Goal: Information Seeking & Learning: Learn about a topic

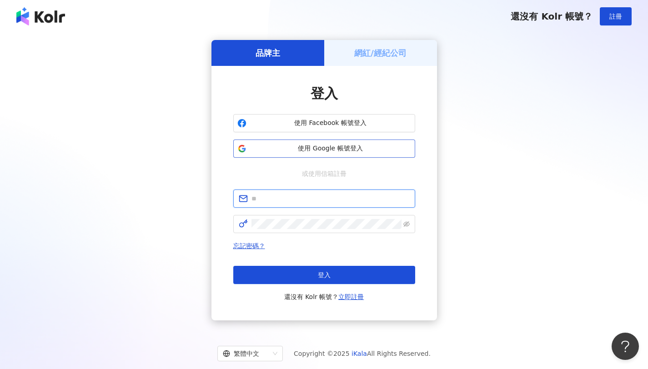
type input "**********"
click at [322, 145] on span "使用 Google 帳號登入" at bounding box center [330, 148] width 161 height 9
type input "**********"
click at [326, 157] on button "使用 Google 帳號登入" at bounding box center [324, 149] width 182 height 18
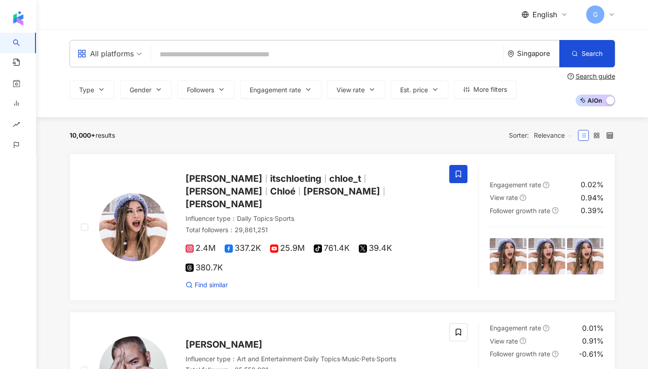
click at [261, 56] on input "search" at bounding box center [327, 54] width 345 height 17
click at [251, 59] on input "search" at bounding box center [327, 54] width 345 height 17
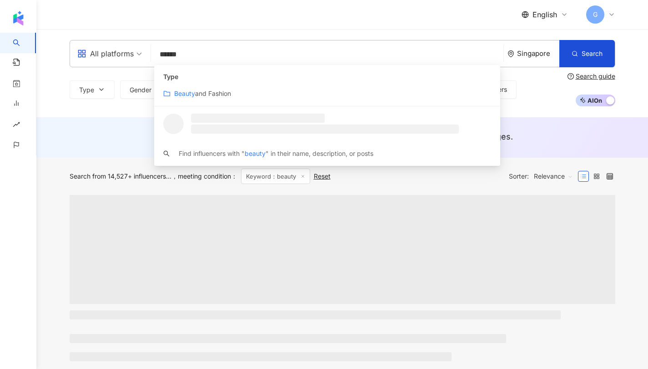
type input "******"
click at [53, 96] on div "All platforms ****** Singapore Search customizedTag loading Type Beauty and Fas…" at bounding box center [342, 73] width 582 height 66
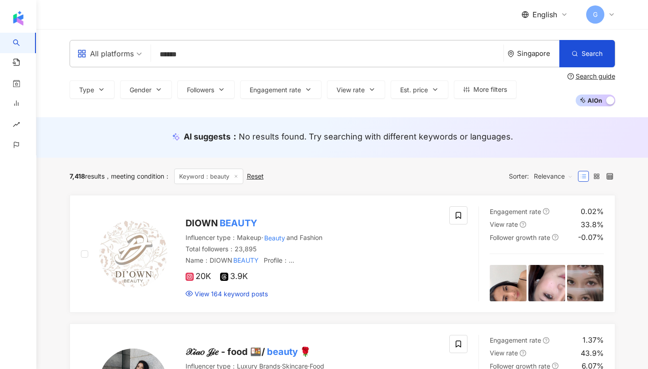
click at [593, 104] on span "AI On AI Off" at bounding box center [595, 101] width 40 height 12
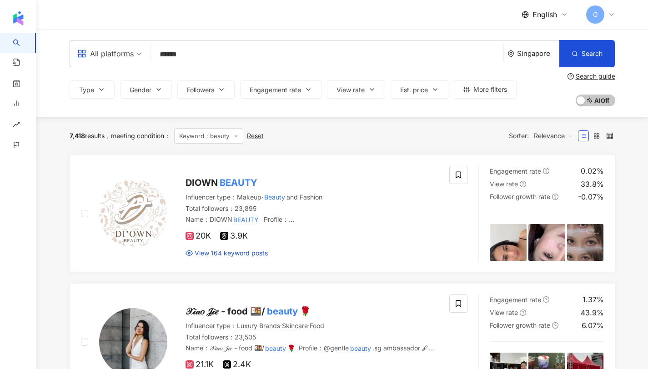
click at [531, 64] on div "Singapore" at bounding box center [533, 53] width 52 height 26
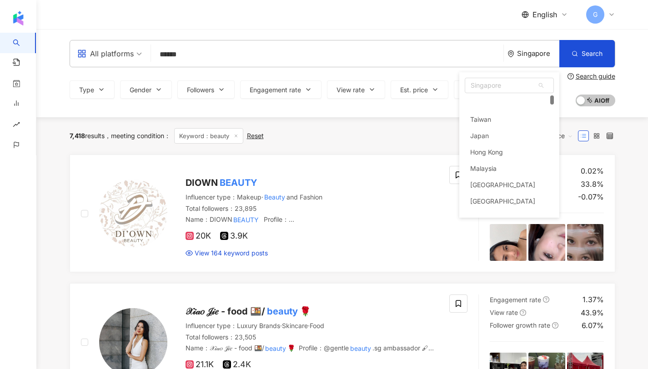
scroll to position [17, 0]
click at [372, 61] on input "******" at bounding box center [327, 54] width 345 height 17
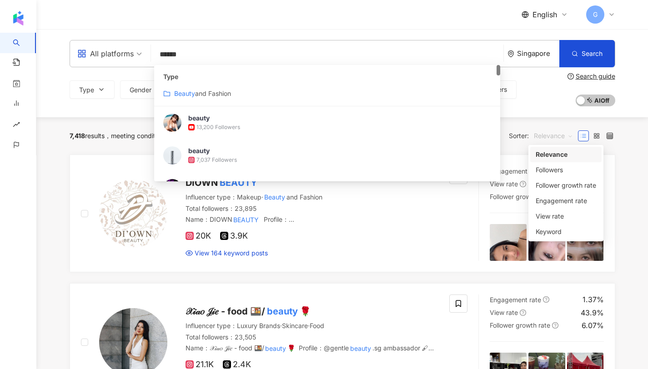
click at [558, 143] on span "Relevance" at bounding box center [553, 136] width 39 height 15
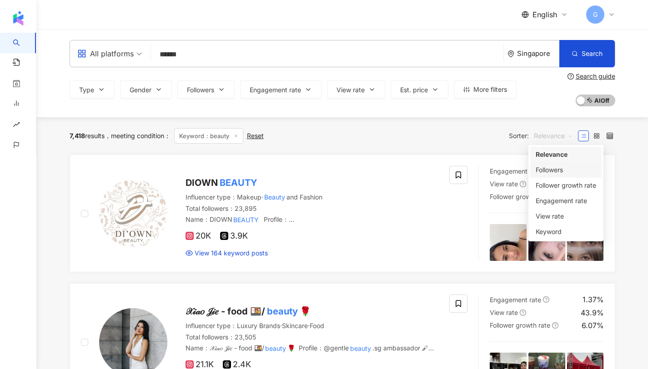
click at [177, 58] on input "******" at bounding box center [327, 54] width 345 height 17
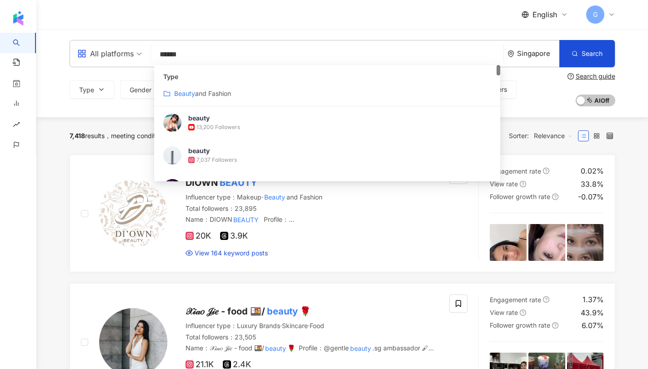
click at [177, 58] on input "******" at bounding box center [327, 54] width 345 height 17
click at [236, 50] on input "******" at bounding box center [327, 54] width 345 height 17
click at [556, 136] on span "Relevance" at bounding box center [553, 136] width 39 height 15
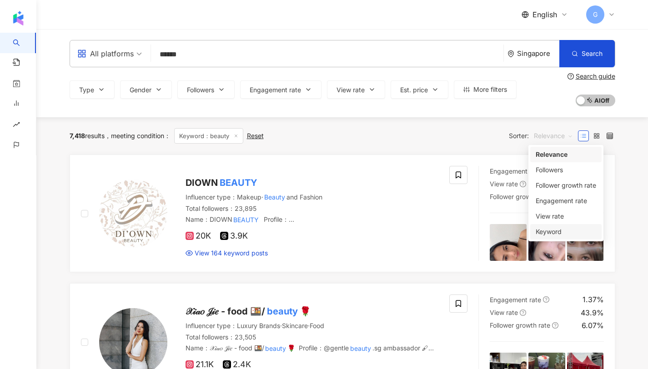
click at [567, 230] on div "Keyword" at bounding box center [565, 232] width 60 height 10
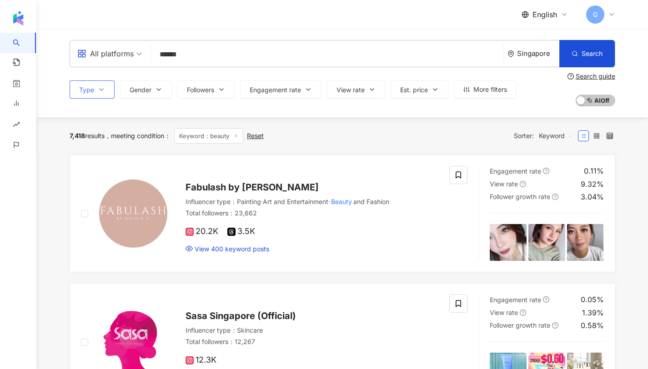
click at [91, 93] on span "Type" at bounding box center [86, 89] width 15 height 7
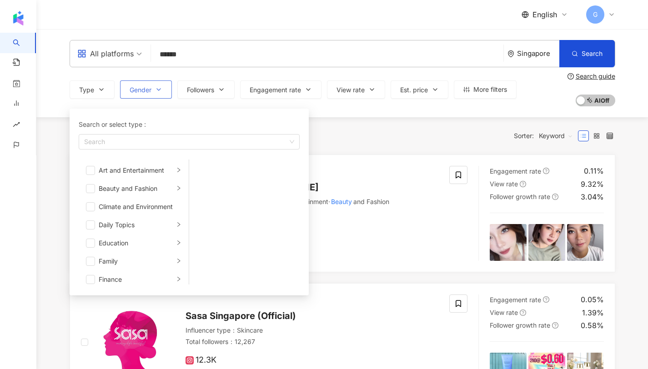
click at [137, 93] on span "Gender" at bounding box center [141, 89] width 22 height 7
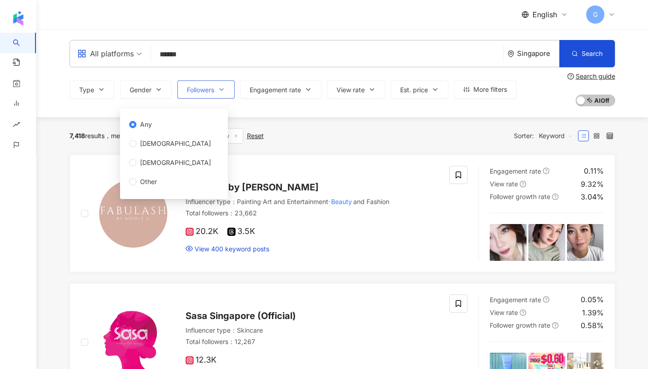
click at [199, 93] on span "Followers" at bounding box center [200, 89] width 27 height 7
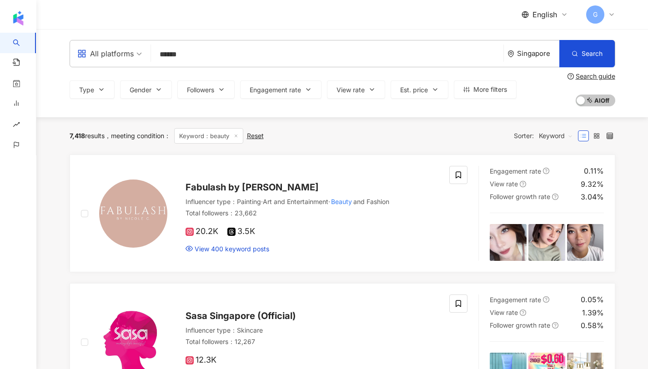
click at [263, 101] on div "Type Gender Followers Engagement rate View rate Est. price More filters Any Fem…" at bounding box center [342, 90] width 545 height 34
click at [265, 92] on span "Engagement rate" at bounding box center [275, 89] width 51 height 7
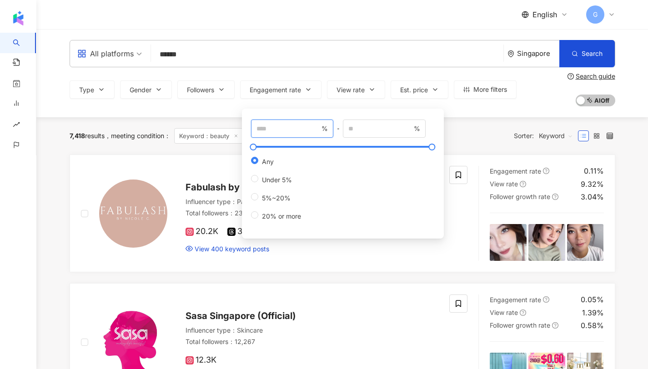
click at [268, 127] on input "number" at bounding box center [288, 129] width 64 height 10
click at [289, 94] on button "Engagement rate" at bounding box center [280, 89] width 81 height 18
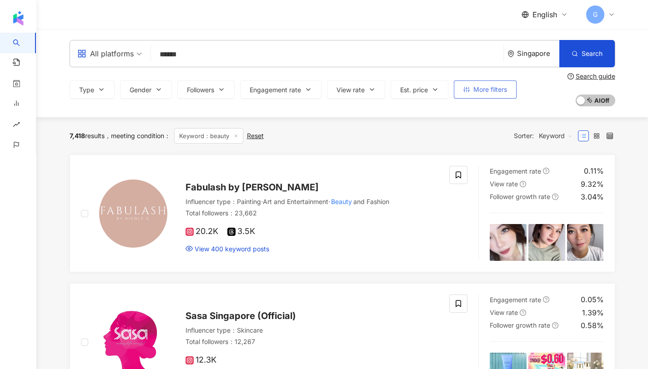
click at [463, 88] on button "More filters" at bounding box center [485, 89] width 63 height 18
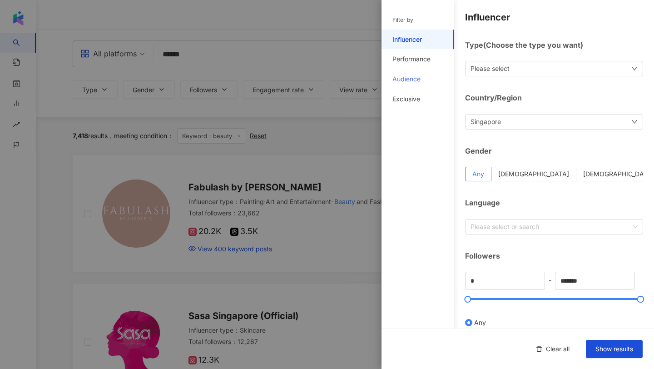
click at [419, 84] on div "Audience" at bounding box center [418, 79] width 73 height 20
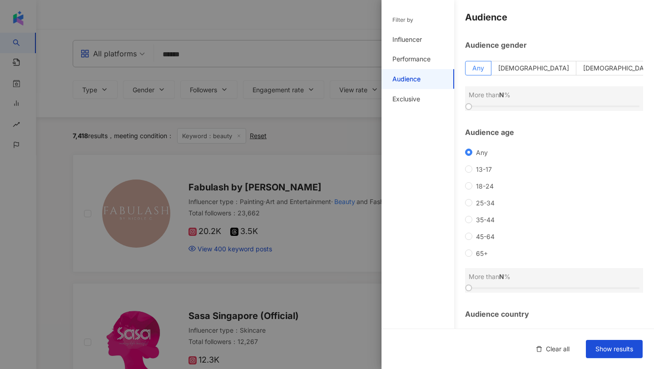
click at [326, 120] on div at bounding box center [327, 184] width 654 height 369
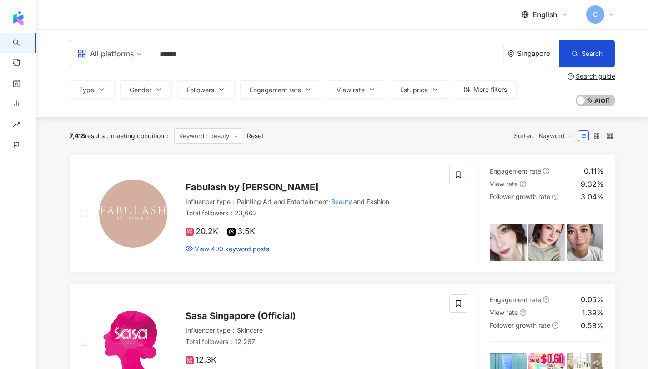
click at [174, 50] on input "******" at bounding box center [327, 54] width 345 height 17
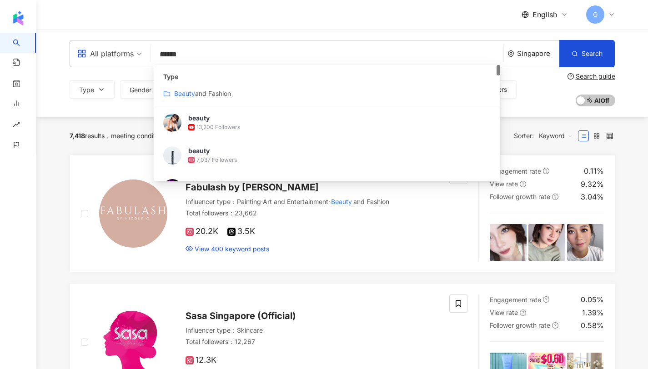
click at [174, 50] on input "******" at bounding box center [327, 54] width 345 height 17
click at [214, 53] on input "******" at bounding box center [327, 54] width 345 height 17
click at [73, 133] on span "7,418" at bounding box center [77, 136] width 15 height 8
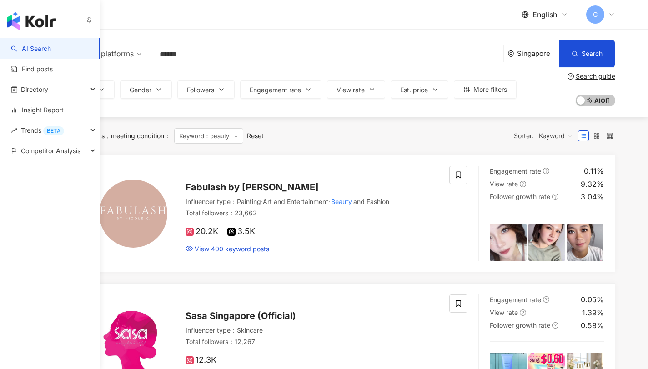
click at [20, 47] on link "AI Search" at bounding box center [31, 48] width 40 height 9
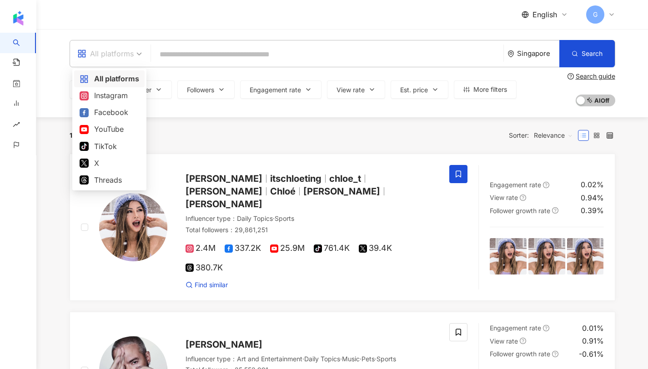
click at [109, 58] on div "All platforms" at bounding box center [105, 53] width 56 height 15
click at [225, 115] on div "All platforms Singapore Search customizedTag Type Beauty and Fashion beauty 13,…" at bounding box center [341, 73] width 611 height 88
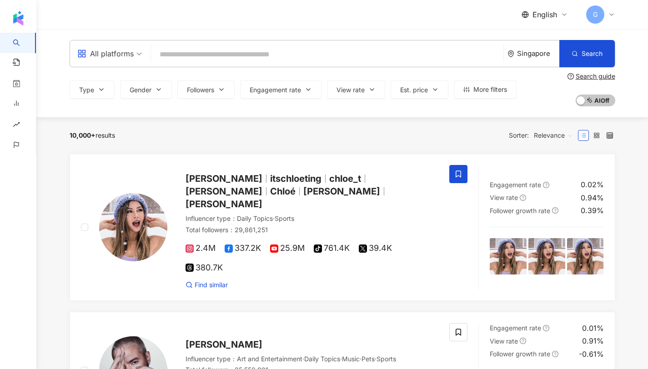
click at [211, 60] on input "search" at bounding box center [327, 54] width 345 height 17
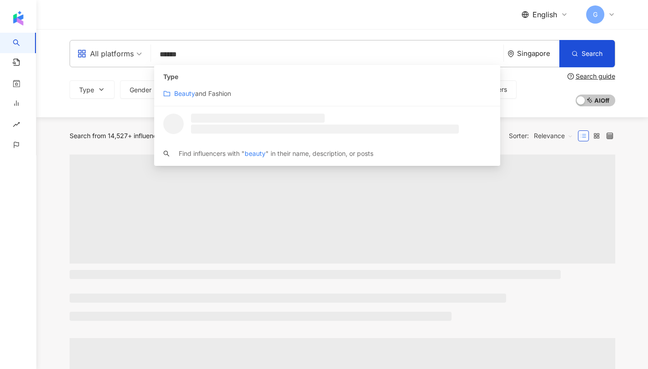
click at [550, 143] on span "Relevance" at bounding box center [553, 136] width 39 height 15
type input "******"
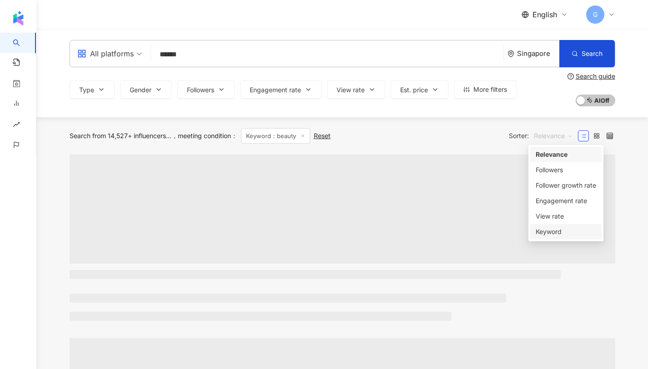
click at [551, 232] on div "Keyword" at bounding box center [565, 232] width 60 height 10
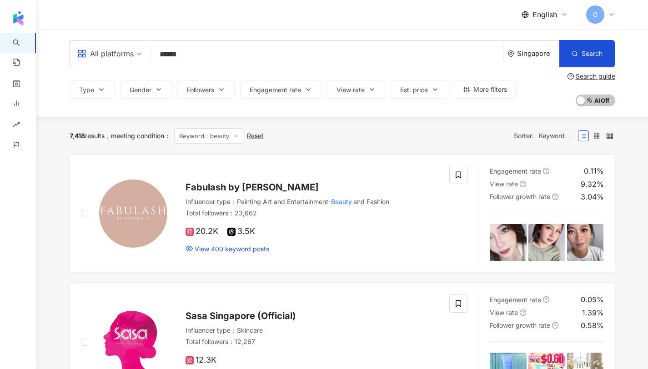
click at [197, 59] on input "******" at bounding box center [327, 54] width 345 height 17
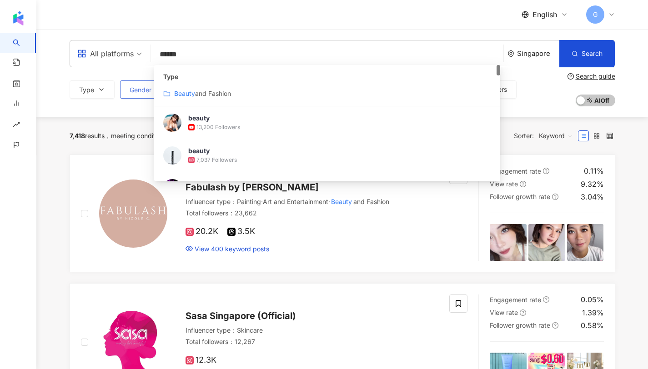
click at [142, 84] on button "Gender" at bounding box center [146, 89] width 52 height 18
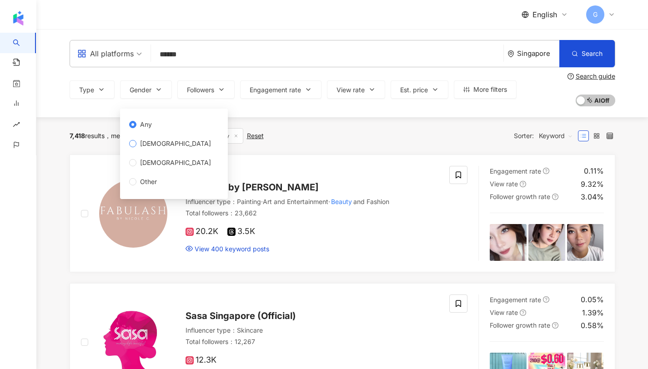
click at [150, 144] on span "Female" at bounding box center [175, 144] width 78 height 10
click at [333, 121] on div "7,418 results meeting condition ： Keyword：beauty Reset Sorter: Keyword" at bounding box center [342, 135] width 545 height 37
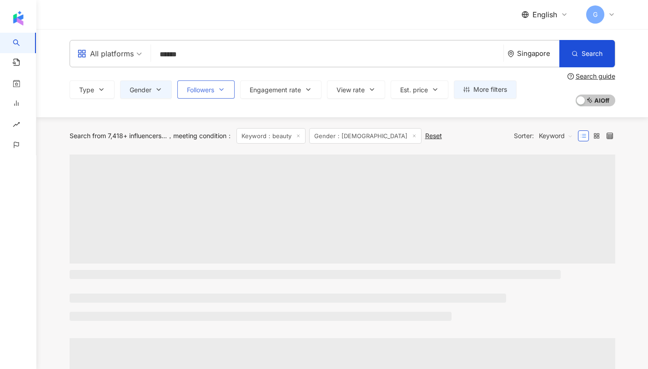
click at [216, 87] on button "Followers" at bounding box center [205, 89] width 57 height 18
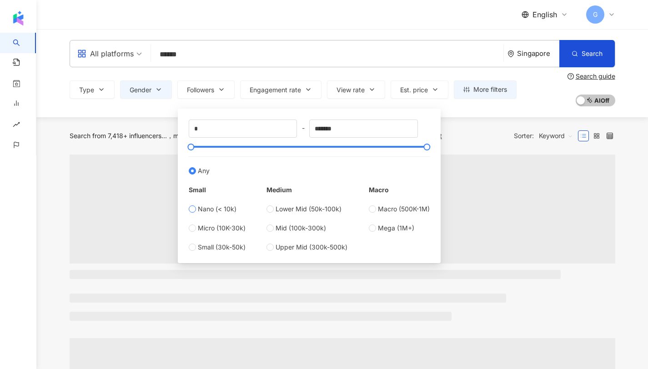
type input "****"
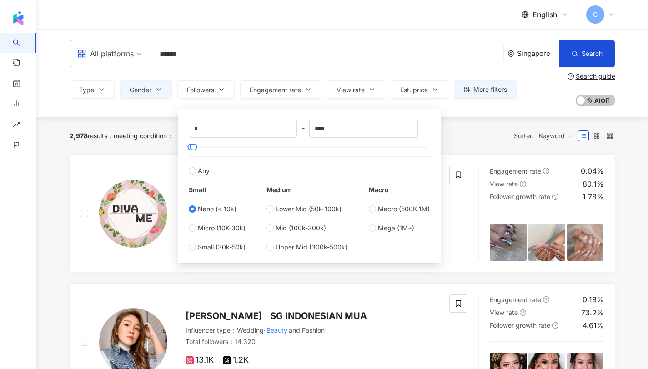
click at [150, 121] on div "2,978 results meeting condition ： Keyword：beauty Gender：Female Reset Sorter: Ke…" at bounding box center [342, 135] width 545 height 37
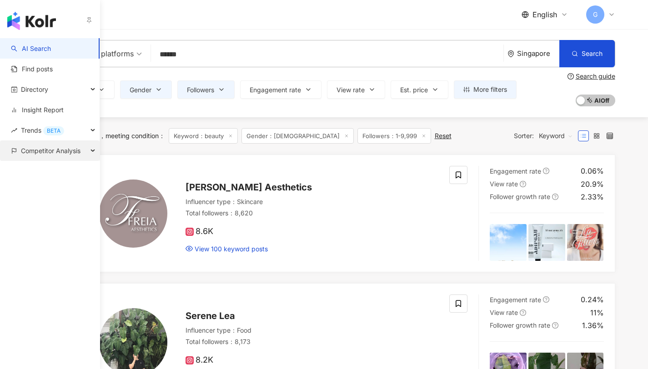
click at [28, 144] on span "Competitor Analysis" at bounding box center [51, 150] width 60 height 20
click at [25, 149] on span "Competitor Analysis" at bounding box center [51, 150] width 60 height 20
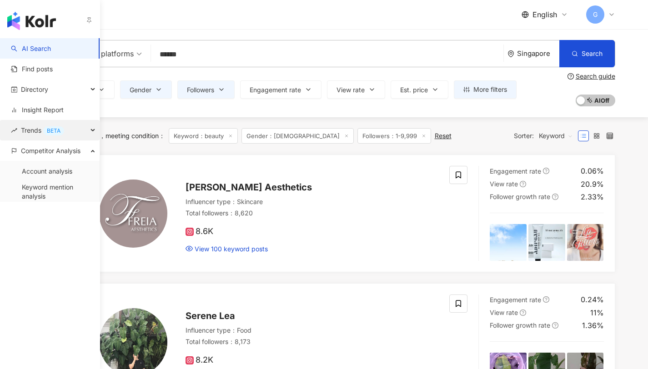
click at [29, 130] on span "Trends BETA" at bounding box center [42, 130] width 43 height 20
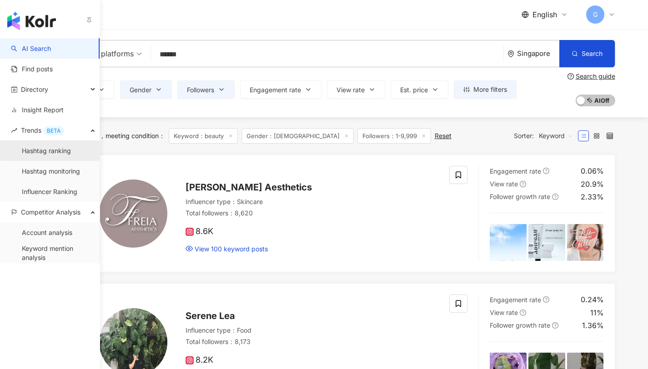
click at [59, 150] on link "Hashtag ranking" at bounding box center [46, 150] width 49 height 9
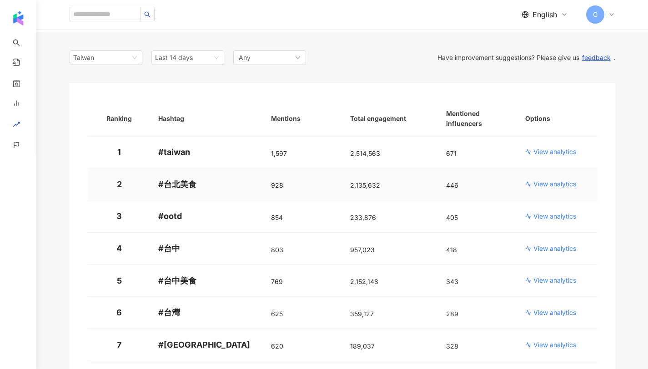
scroll to position [67, 0]
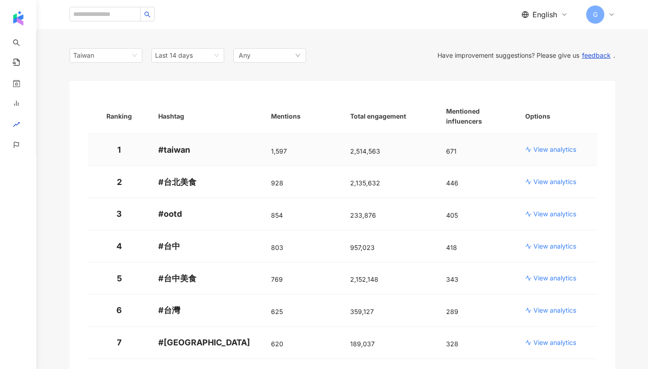
click at [555, 150] on p "View analytics" at bounding box center [554, 149] width 43 height 9
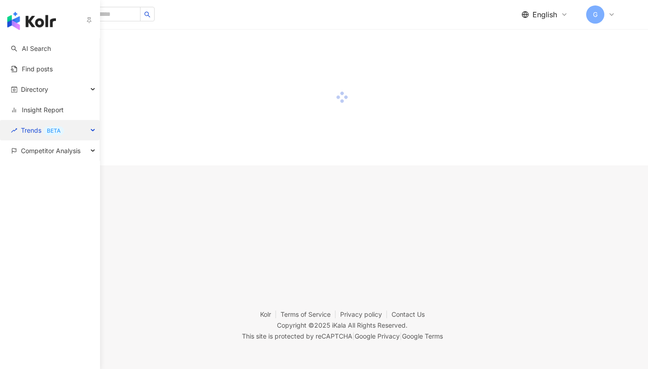
click at [45, 132] on div "BETA" at bounding box center [53, 130] width 21 height 9
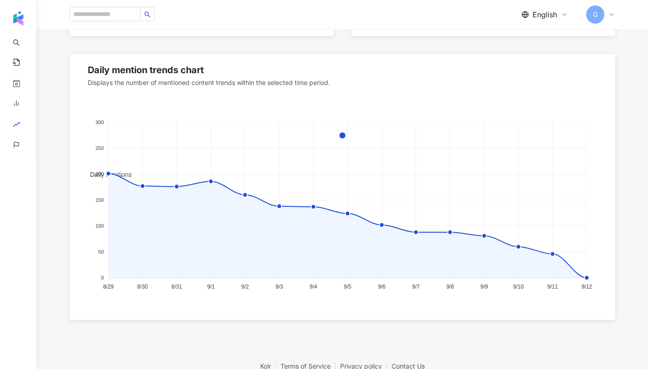
scroll to position [590, 0]
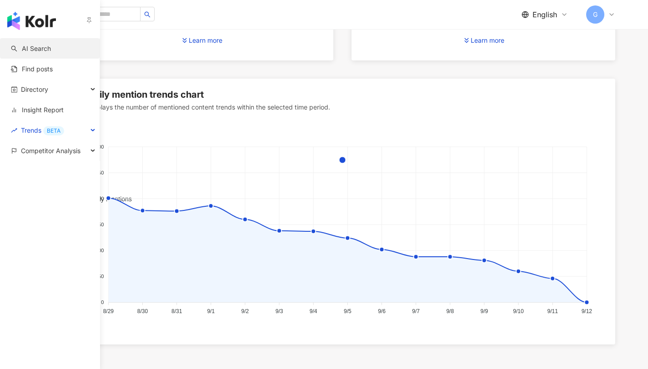
click at [25, 48] on link "AI Search" at bounding box center [31, 48] width 40 height 9
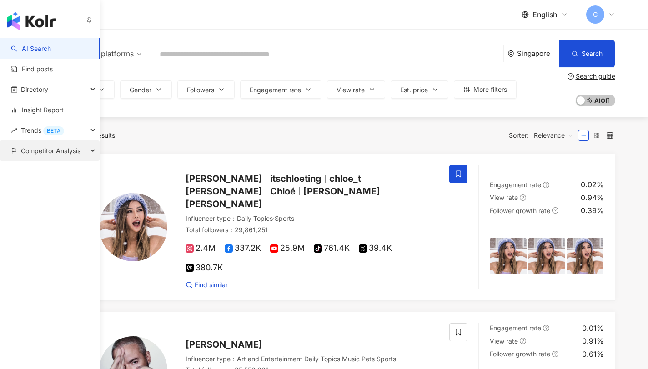
click at [43, 148] on span "Competitor Analysis" at bounding box center [51, 150] width 60 height 20
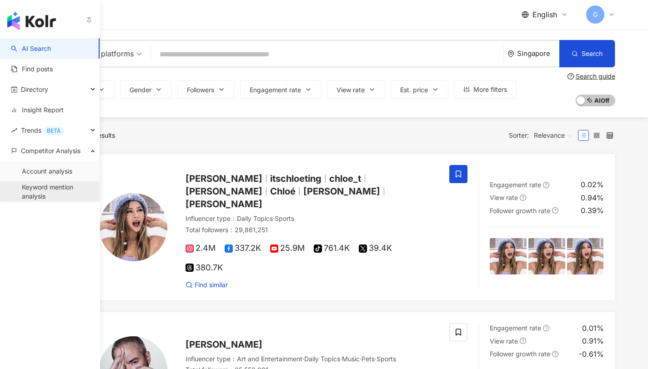
click at [48, 195] on link "Keyword mention analysis" at bounding box center [57, 192] width 70 height 18
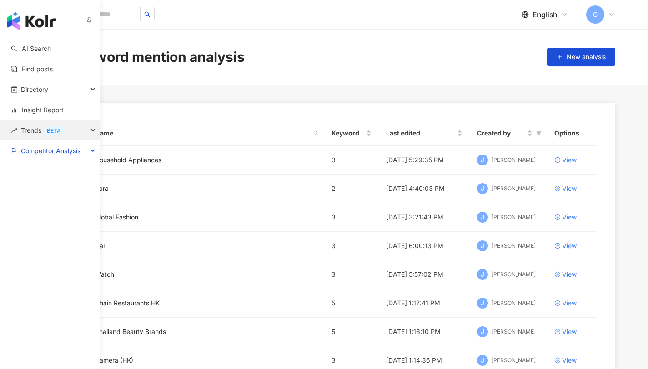
click at [34, 129] on span "Trends BETA" at bounding box center [42, 130] width 43 height 20
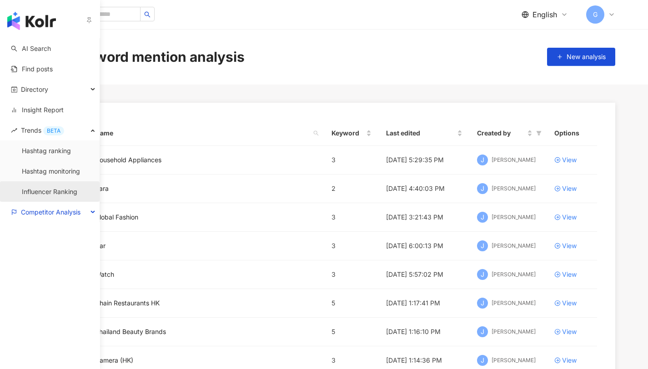
click at [60, 187] on link "Influencer Ranking" at bounding box center [49, 191] width 55 height 9
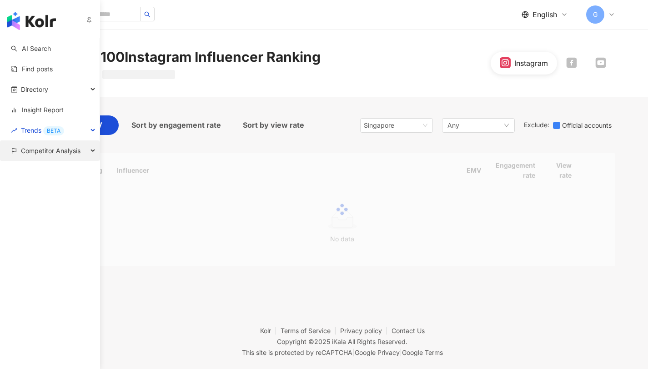
click at [25, 156] on span "Competitor Analysis" at bounding box center [51, 150] width 60 height 20
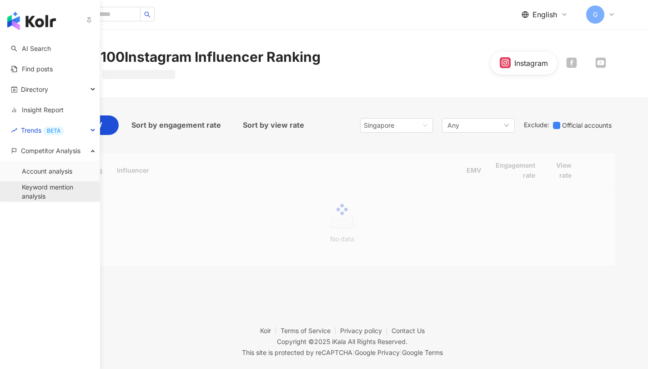
click at [40, 195] on link "Keyword mention analysis" at bounding box center [57, 192] width 70 height 18
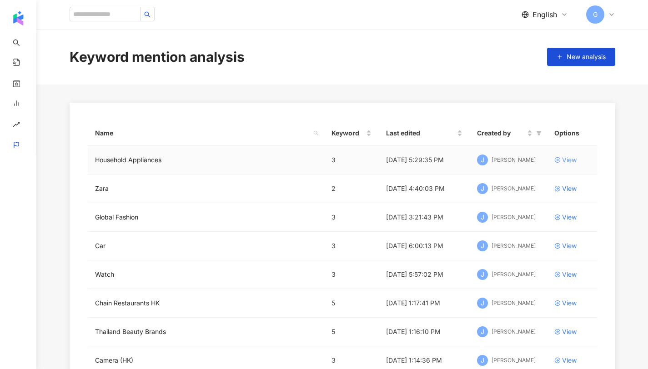
click at [570, 161] on div "View" at bounding box center [569, 160] width 15 height 10
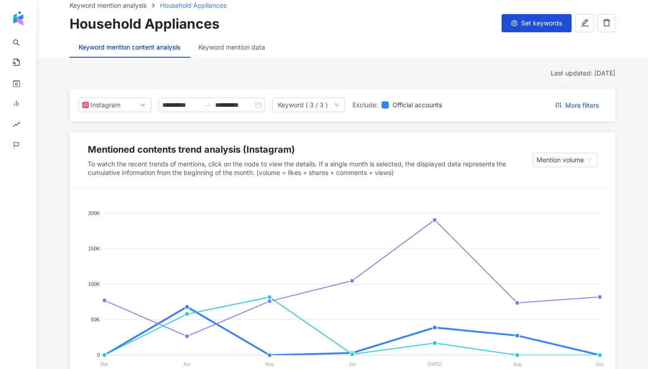
scroll to position [41, 0]
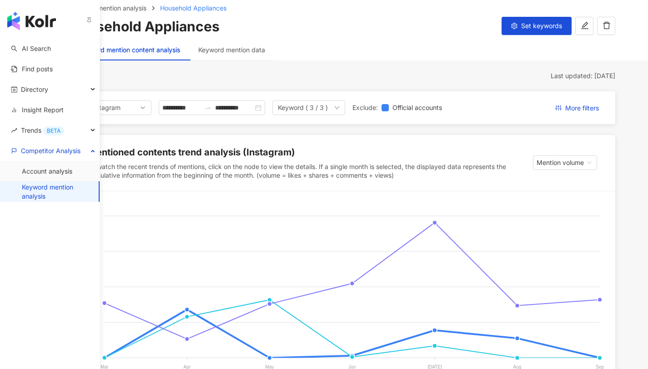
click at [31, 184] on link "Keyword mention analysis" at bounding box center [57, 192] width 70 height 18
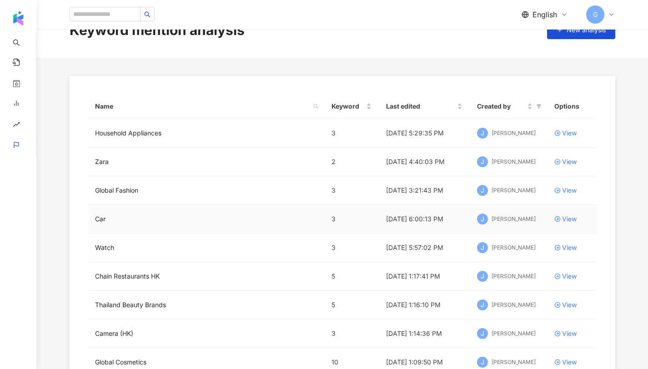
scroll to position [37, 0]
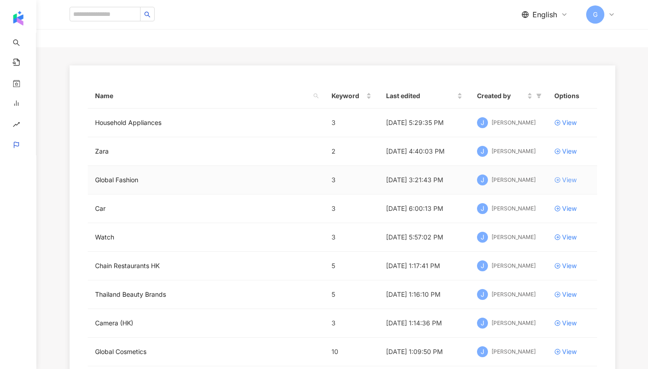
click at [567, 183] on div "View" at bounding box center [569, 180] width 15 height 10
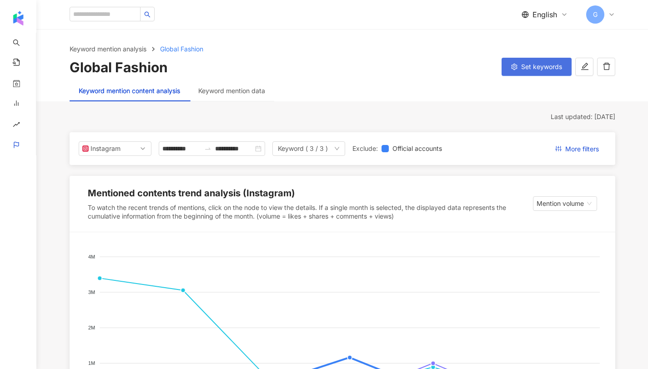
click at [531, 72] on button "Set keywords" at bounding box center [536, 67] width 70 height 18
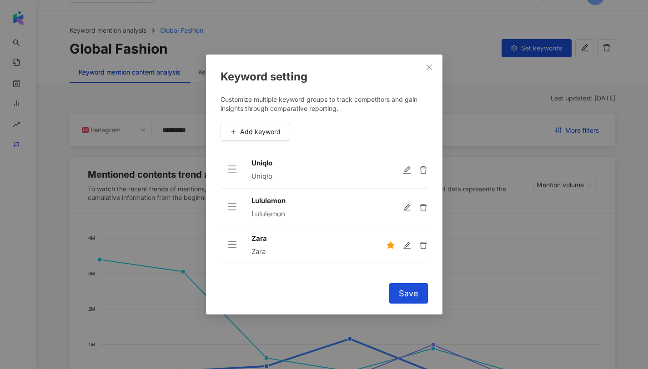
scroll to position [23, 0]
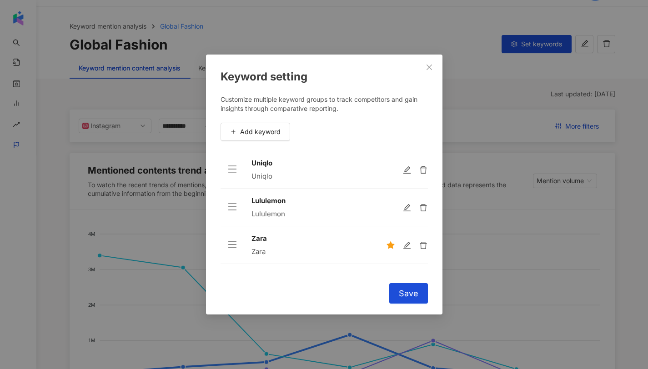
click at [385, 177] on td at bounding box center [403, 170] width 49 height 38
click at [387, 176] on td at bounding box center [403, 170] width 49 height 38
click at [408, 290] on span "Save" at bounding box center [409, 294] width 20 height 10
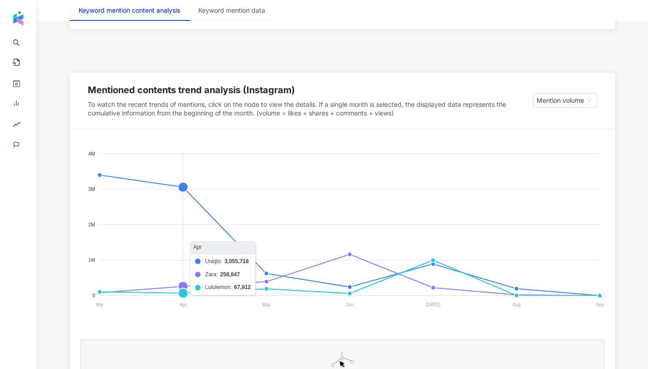
scroll to position [0, 0]
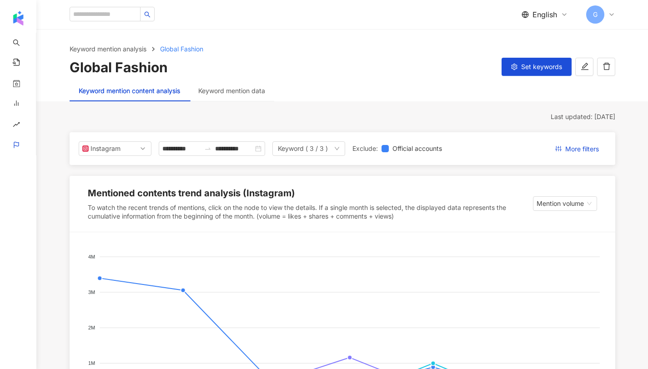
click at [220, 96] on div "Keyword mention data" at bounding box center [231, 90] width 85 height 21
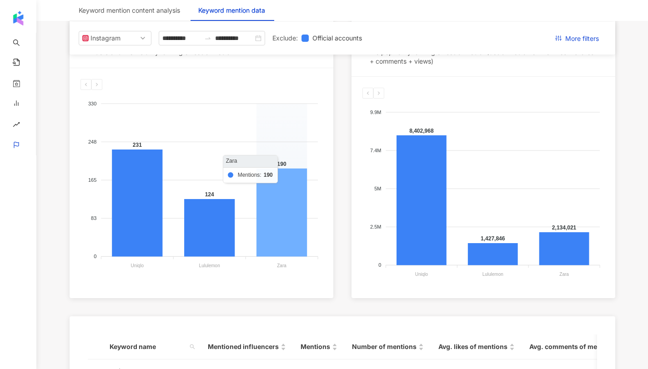
scroll to position [136, 0]
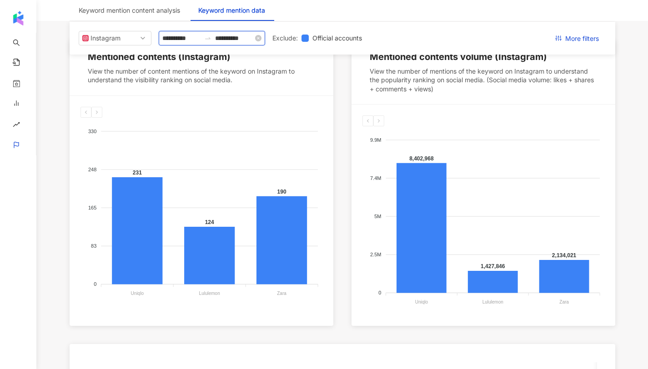
click at [248, 42] on input "**********" at bounding box center [234, 38] width 38 height 10
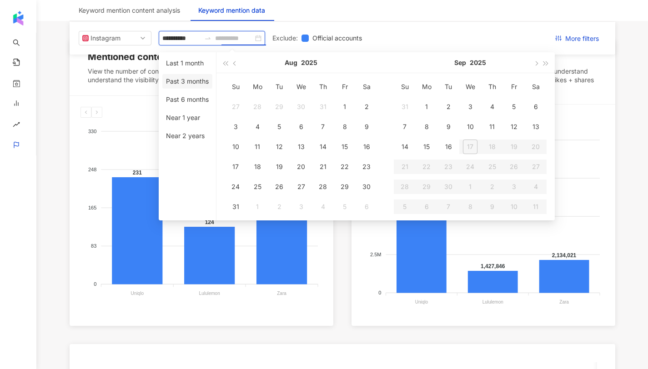
type input "**********"
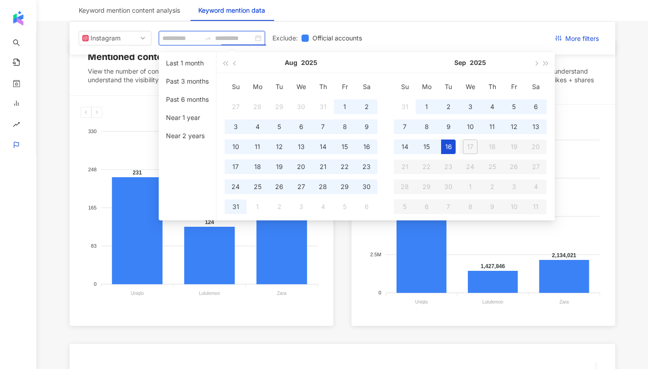
type input "**********"
click at [118, 132] on foreignobject at bounding box center [201, 209] width 242 height 182
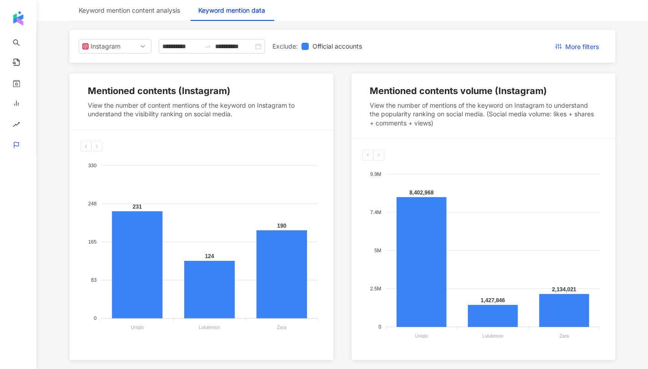
scroll to position [61, 0]
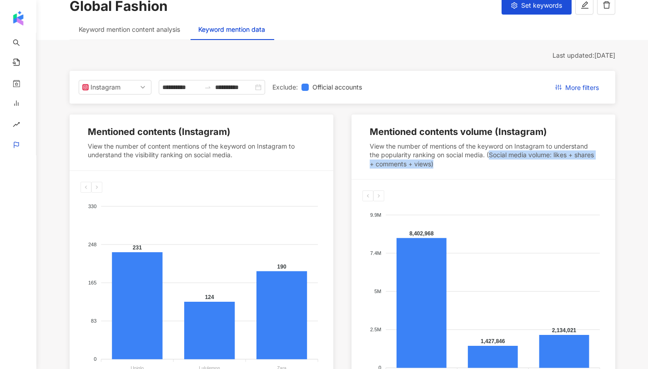
drag, startPoint x: 490, startPoint y: 155, endPoint x: 490, endPoint y: 169, distance: 14.1
click at [490, 169] on div "Mentioned contents volume (Instagram) View the number of mentions of the keywor…" at bounding box center [483, 147] width 264 height 65
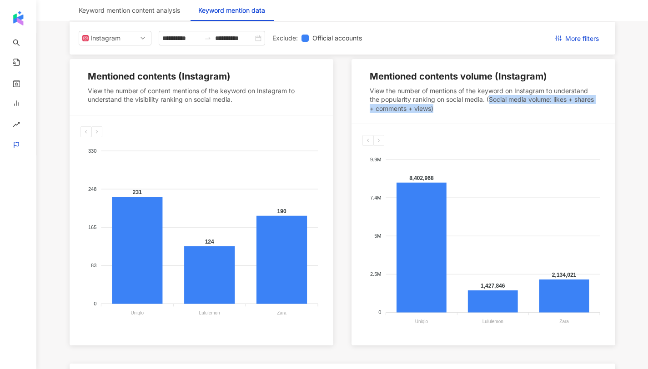
scroll to position [0, 0]
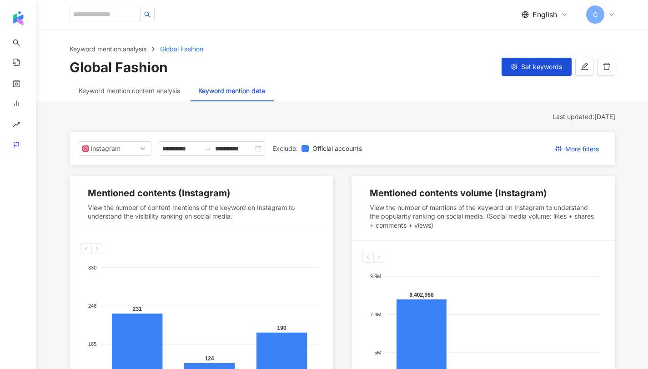
click at [124, 97] on div "Keyword mention content analysis" at bounding box center [130, 90] width 120 height 21
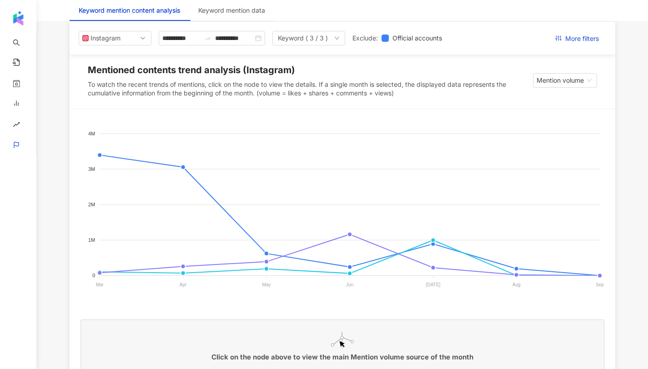
scroll to position [105, 0]
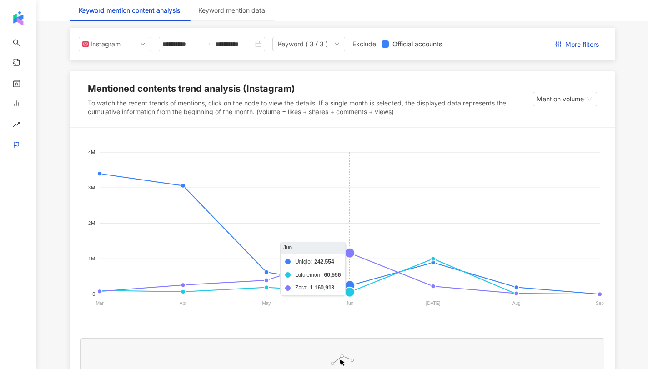
click at [352, 256] on foreignobject "Uniqlo Lululemon Zara" at bounding box center [342, 230] width 524 height 182
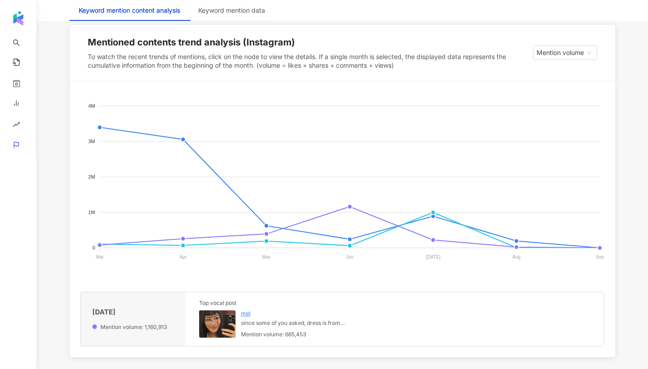
scroll to position [152, 0]
click at [233, 328] on img at bounding box center [217, 323] width 36 height 27
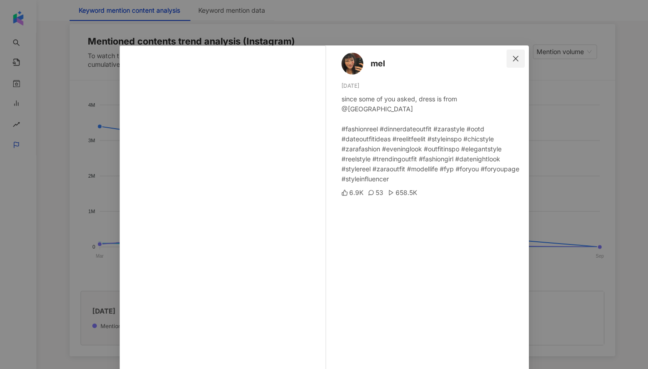
click at [512, 58] on icon "close" at bounding box center [515, 58] width 7 height 7
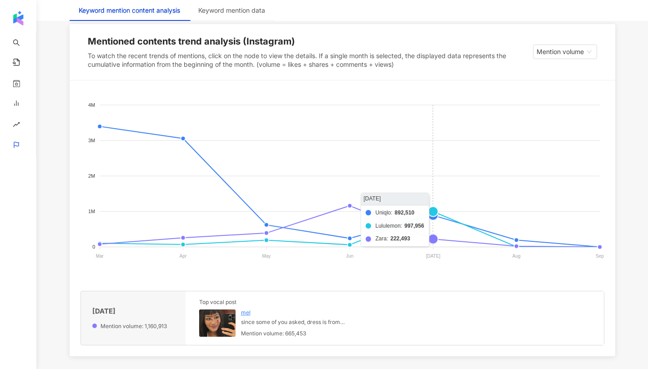
click at [434, 213] on foreignobject "Uniqlo Lululemon Zara" at bounding box center [342, 182] width 524 height 182
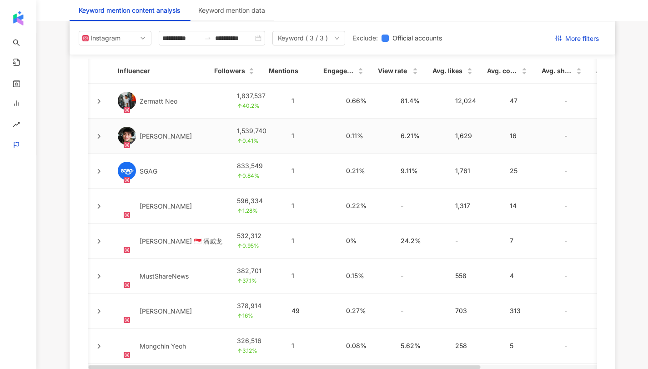
scroll to position [2127, 0]
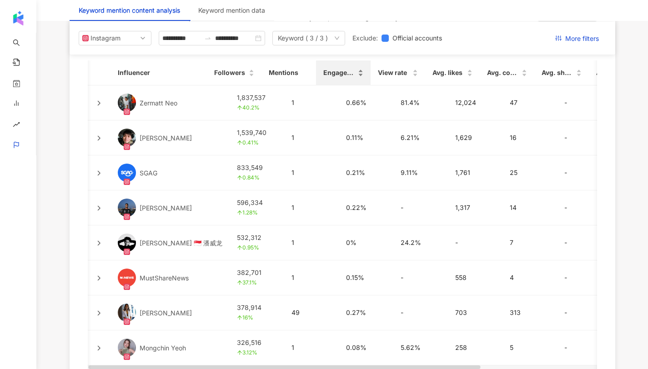
click at [337, 78] on div "Engagement rate" at bounding box center [343, 73] width 40 height 10
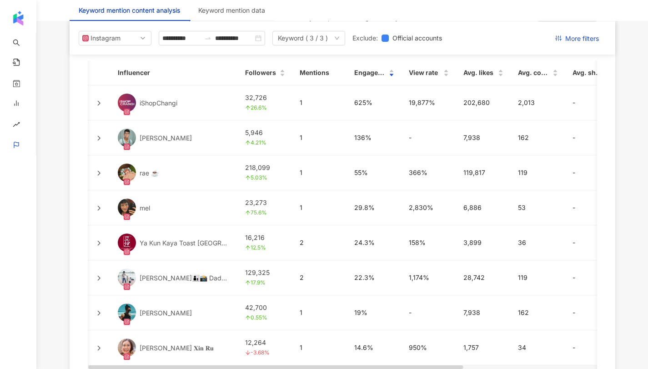
click at [130, 139] on img at bounding box center [127, 138] width 18 height 18
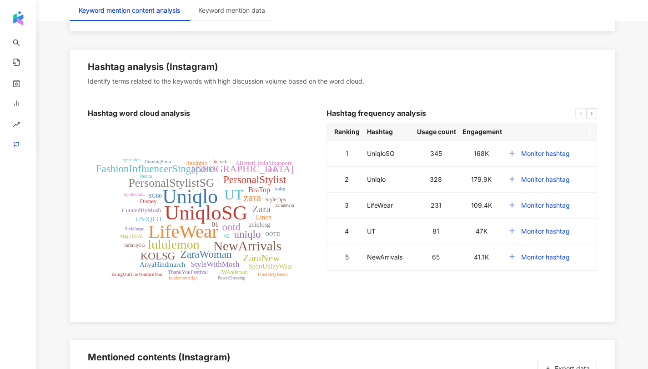
scroll to position [1794, 0]
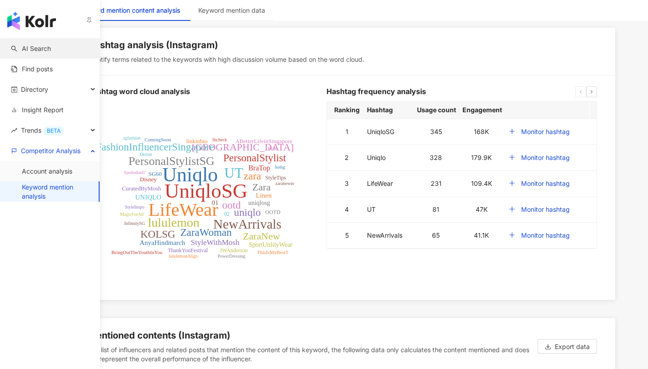
click at [39, 53] on link "AI Search" at bounding box center [31, 48] width 40 height 9
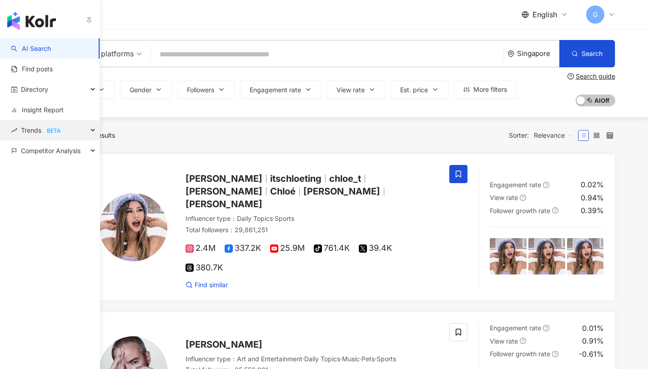
click at [43, 133] on span "Trends BETA" at bounding box center [42, 130] width 43 height 20
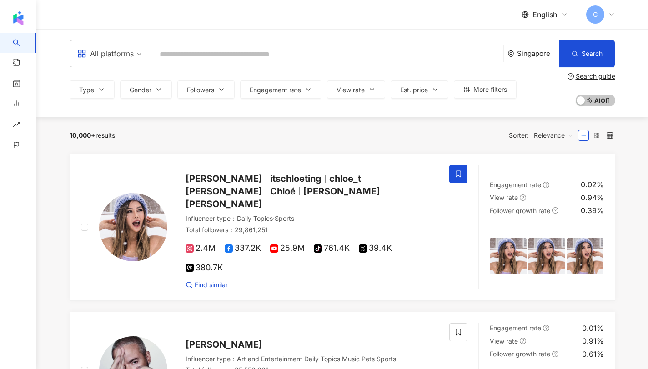
click at [175, 56] on input "search" at bounding box center [327, 54] width 345 height 17
click at [210, 58] on input "search" at bounding box center [327, 54] width 345 height 17
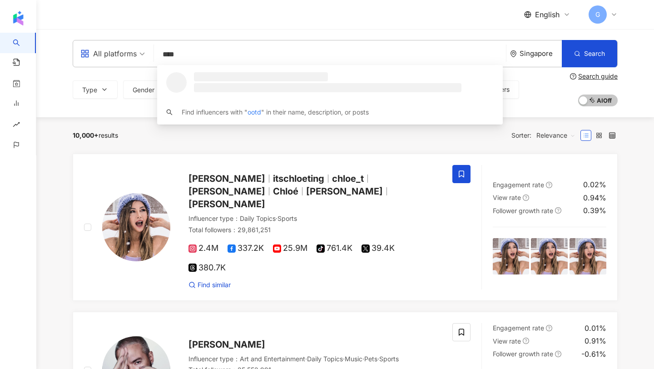
type input "****"
click at [120, 107] on div "All platforms **** Singapore Search loading Find influencers with " ootd " in t…" at bounding box center [345, 73] width 618 height 88
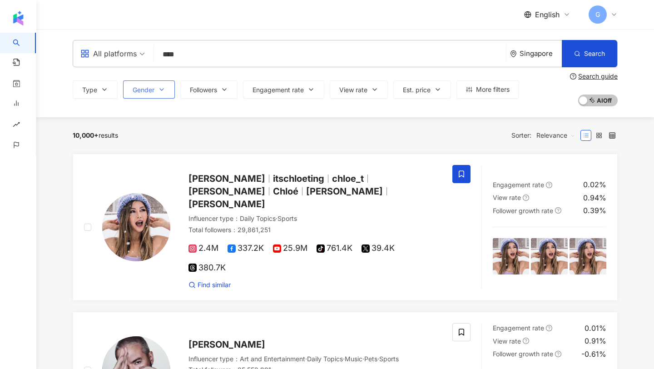
click at [145, 88] on span "Gender" at bounding box center [144, 89] width 22 height 7
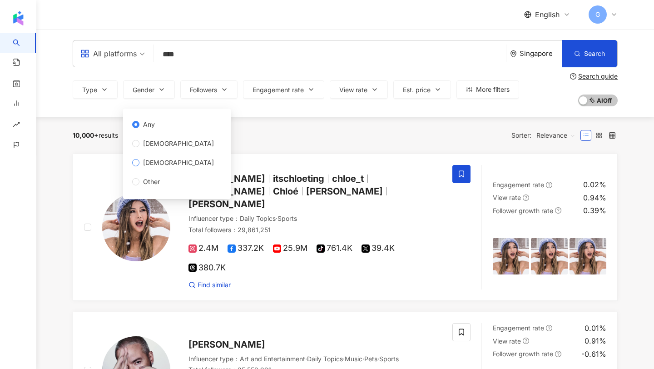
click at [152, 162] on span "Male" at bounding box center [179, 163] width 78 height 10
click at [211, 86] on span "Followers" at bounding box center [203, 89] width 27 height 7
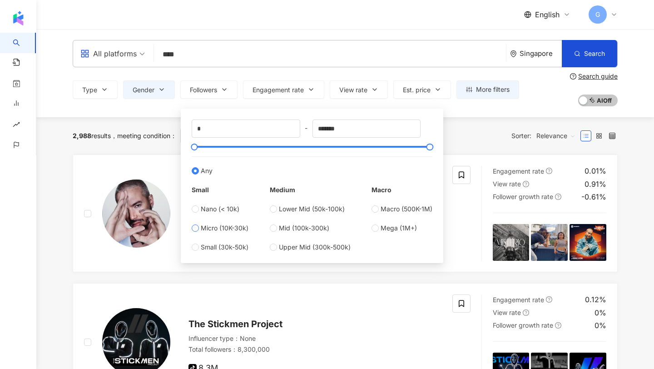
click at [200, 226] on label "Micro (10K-30k)" at bounding box center [220, 228] width 57 height 10
type input "*****"
click at [161, 131] on div "2,988 results meeting condition ： Gender：Male Reset" at bounding box center [193, 135] width 240 height 15
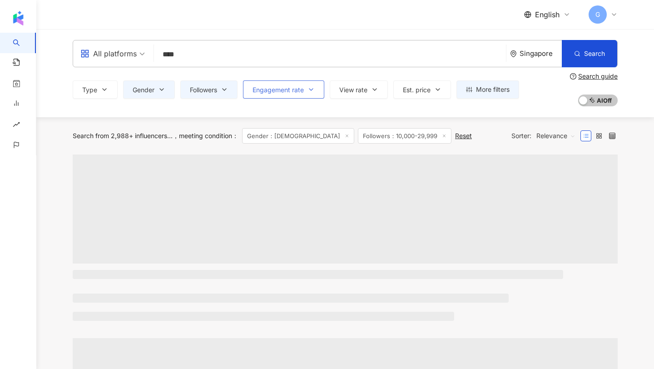
click at [279, 95] on button "Engagement rate" at bounding box center [283, 89] width 81 height 18
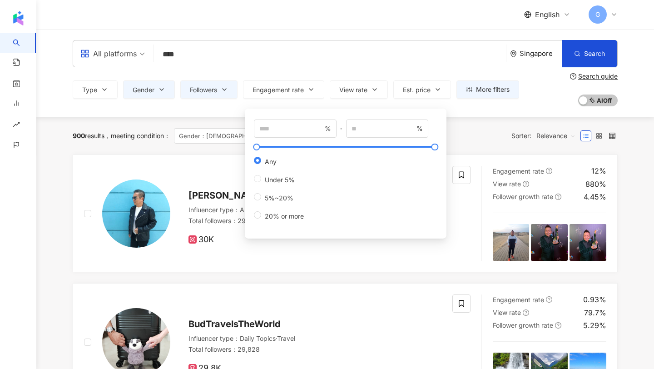
click at [231, 123] on div "900 results meeting condition ： Gender：Male Followers：10,000-29,999 Reset Sorte…" at bounding box center [345, 135] width 545 height 37
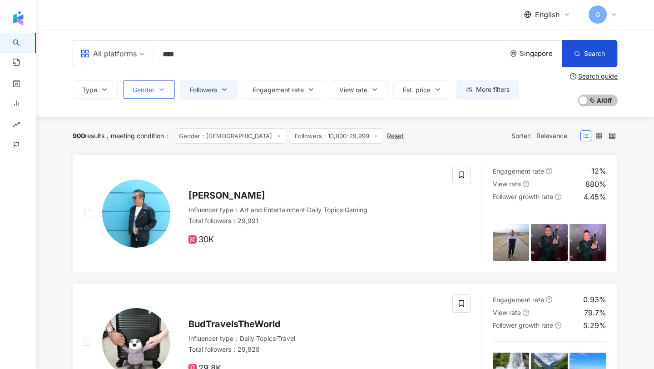
click at [130, 95] on button "Gender" at bounding box center [149, 89] width 52 height 18
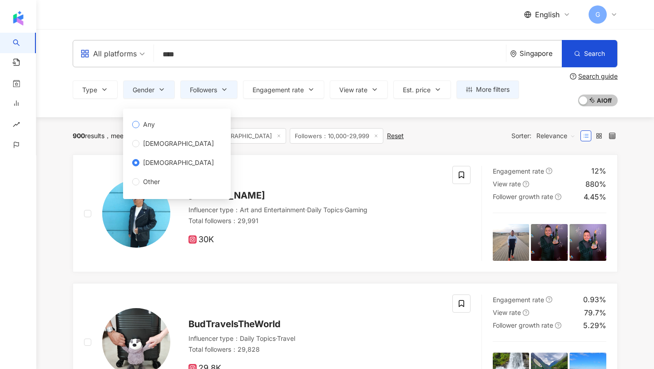
click at [145, 124] on span "Any" at bounding box center [149, 125] width 19 height 10
click at [260, 116] on div "All platforms **** Singapore Search loading Find influencers with " ootd " in t…" at bounding box center [345, 73] width 618 height 88
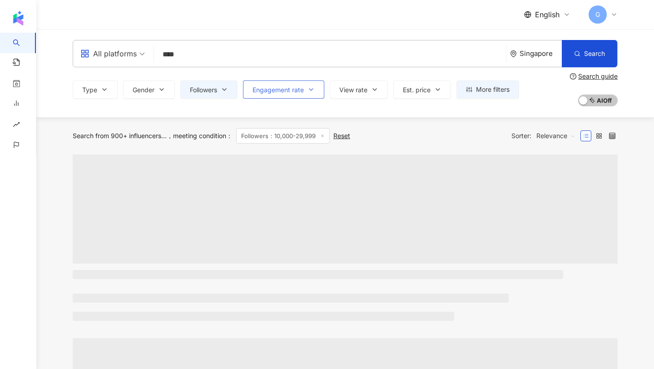
click at [271, 98] on button "Engagement rate" at bounding box center [283, 89] width 81 height 18
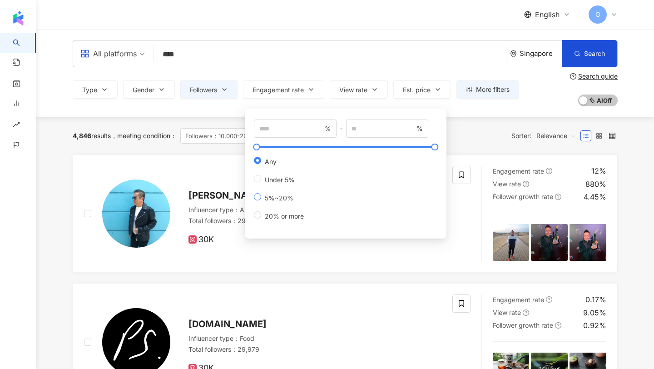
click at [258, 200] on label "5%~20%" at bounding box center [281, 197] width 54 height 9
type input "*"
type input "**"
drag, startPoint x: 267, startPoint y: 126, endPoint x: 248, endPoint y: 126, distance: 18.6
click at [250, 126] on div "* % - ** % Any Under 5% 5%~20% 20% or more" at bounding box center [345, 173] width 191 height 119
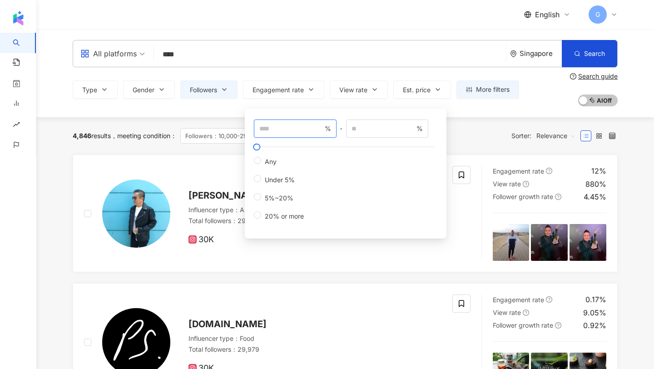
type input "*"
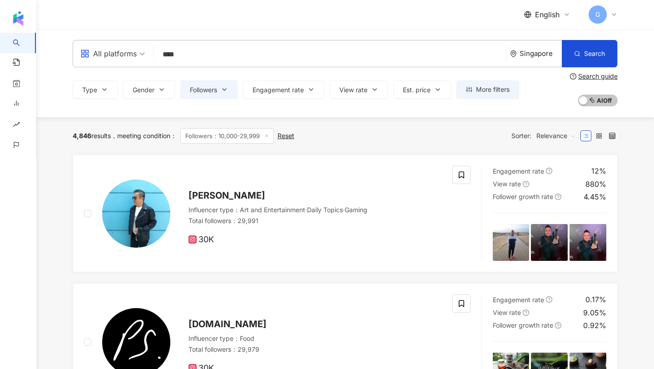
click at [196, 110] on div "All platforms **** Singapore Search loading Find influencers with " ootd " in t…" at bounding box center [345, 73] width 618 height 88
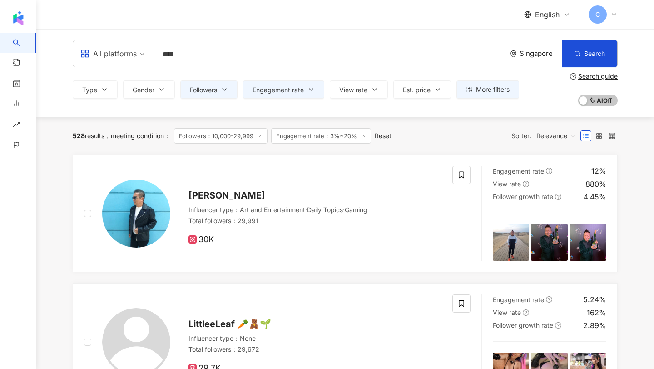
click at [546, 137] on span "Relevance" at bounding box center [556, 136] width 39 height 15
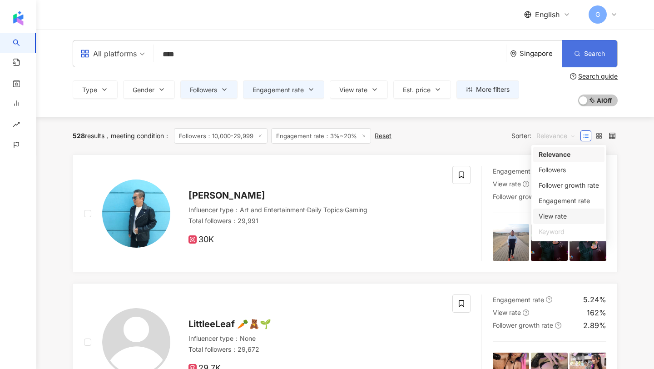
click at [579, 57] on span "button" at bounding box center [577, 54] width 6 height 8
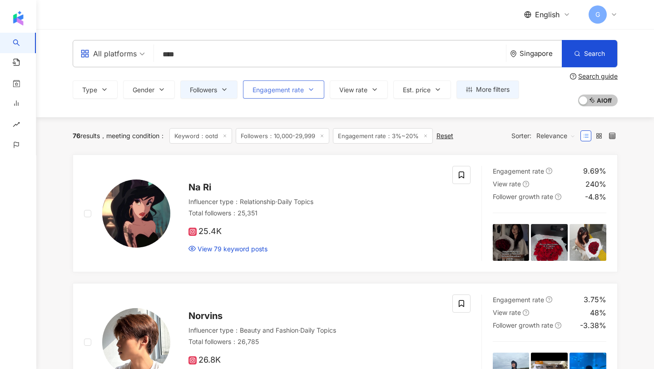
click at [293, 87] on span "Engagement rate" at bounding box center [278, 89] width 51 height 7
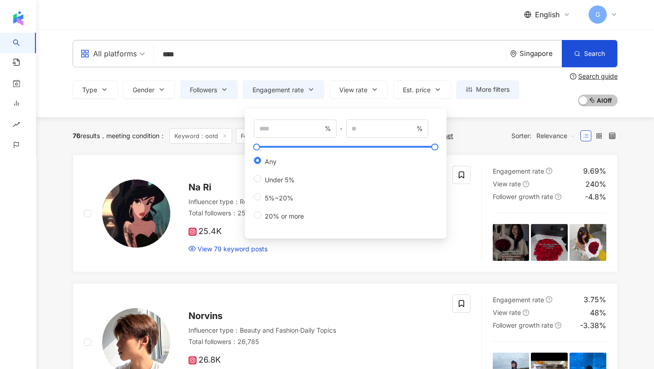
click at [274, 138] on div "% - % Any Under 5% 5%~20% 20% or more" at bounding box center [346, 171] width 184 height 102
click at [274, 133] on input "number" at bounding box center [292, 129] width 64 height 10
type input "*"
click at [213, 127] on div "76 results meeting condition ： Keyword：ootd Followers：10,000-29,999 Engagement …" at bounding box center [345, 135] width 545 height 37
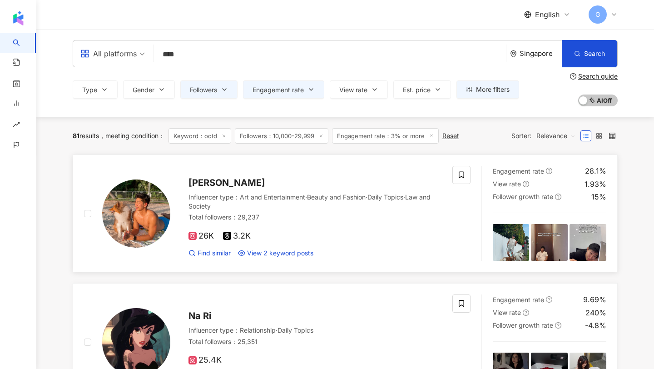
click at [199, 182] on span "Joel Tay" at bounding box center [227, 182] width 77 height 11
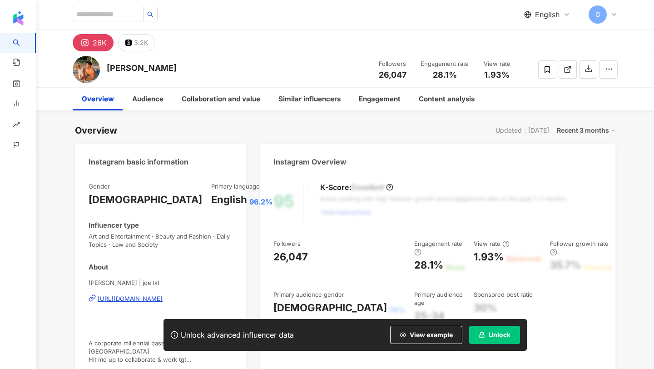
click at [509, 340] on button "Unlock" at bounding box center [494, 335] width 51 height 18
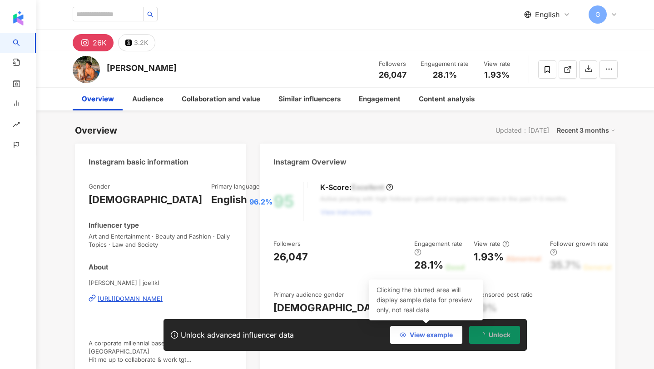
click at [416, 338] on span "View example" at bounding box center [431, 334] width 43 height 7
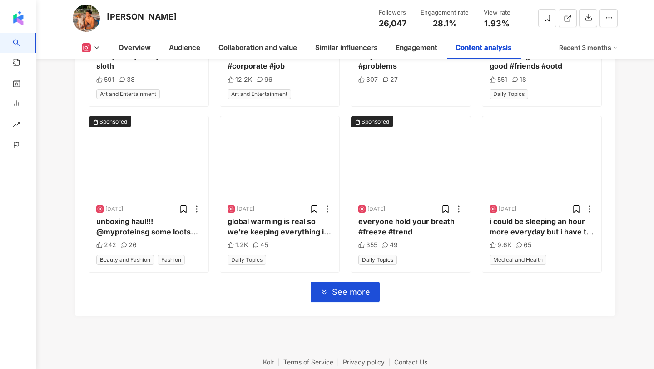
scroll to position [3265, 0]
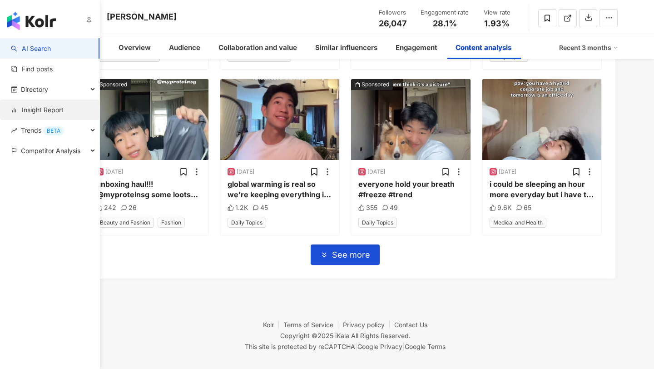
click at [42, 105] on link "Insight Report" at bounding box center [37, 109] width 53 height 9
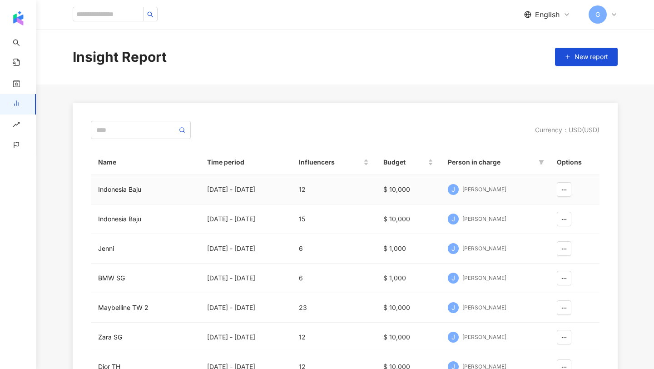
click at [145, 190] on div "Indonesia Baju" at bounding box center [145, 190] width 95 height 10
click at [565, 184] on button "button" at bounding box center [564, 189] width 15 height 15
click at [547, 206] on span "Delete" at bounding box center [547, 212] width 19 height 15
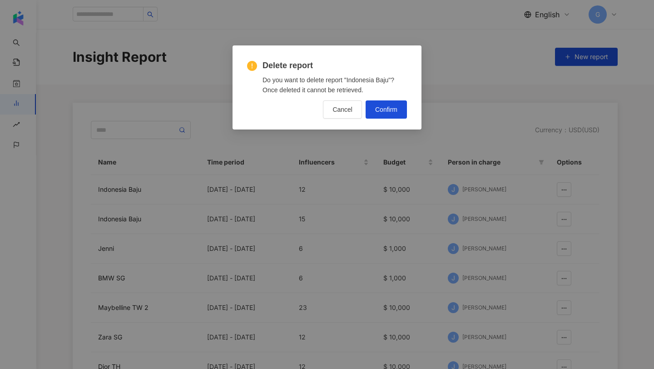
click at [399, 120] on div "Delete report Do you want to delete report "Indonesia Baju"? Once deleted it ca…" at bounding box center [327, 87] width 189 height 84
click at [396, 105] on button "Confirm" at bounding box center [386, 109] width 41 height 18
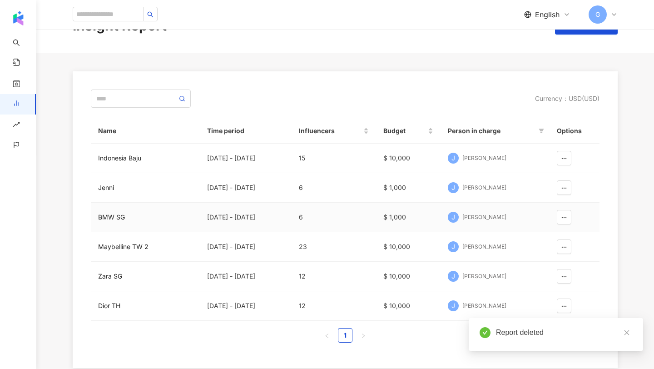
scroll to position [34, 0]
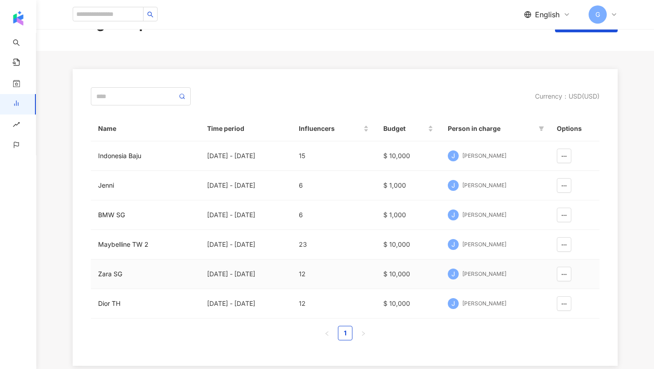
click at [116, 268] on td "Zara SG" at bounding box center [145, 275] width 109 height 30
click at [115, 273] on div "Zara SG" at bounding box center [145, 274] width 95 height 10
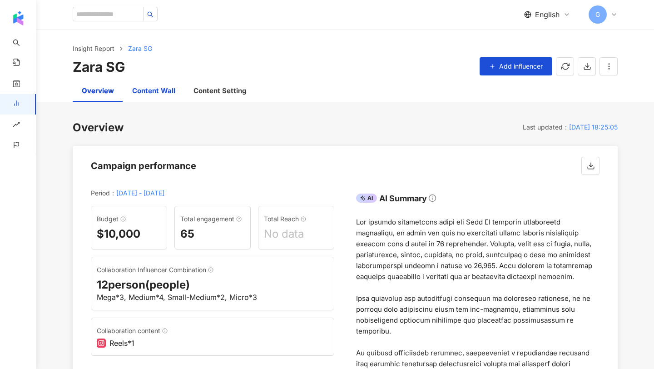
click at [155, 94] on div "Content Wall" at bounding box center [153, 90] width 43 height 11
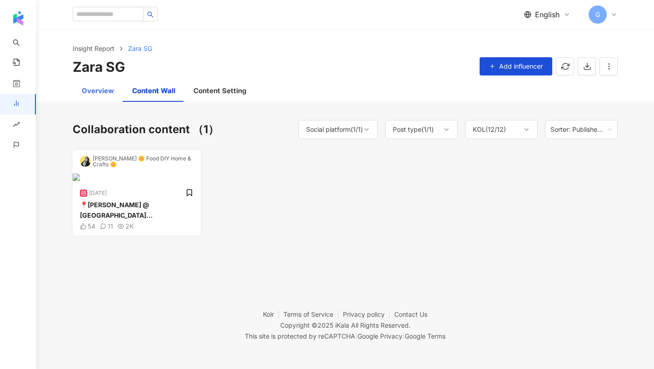
click at [110, 100] on div "Overview" at bounding box center [98, 91] width 50 height 22
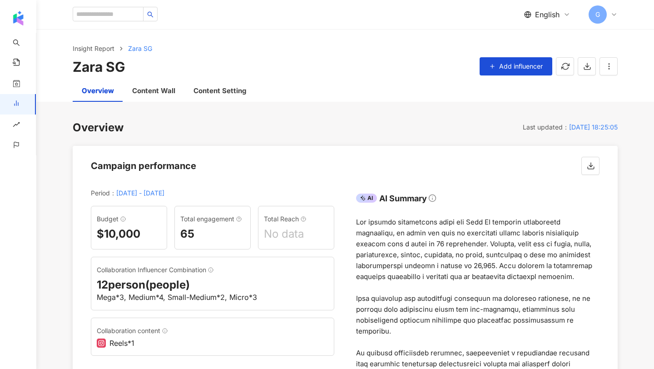
click at [106, 93] on div "Overview" at bounding box center [98, 90] width 32 height 11
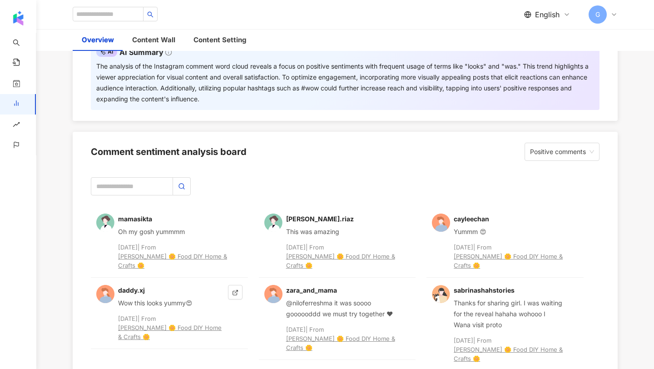
scroll to position [2187, 0]
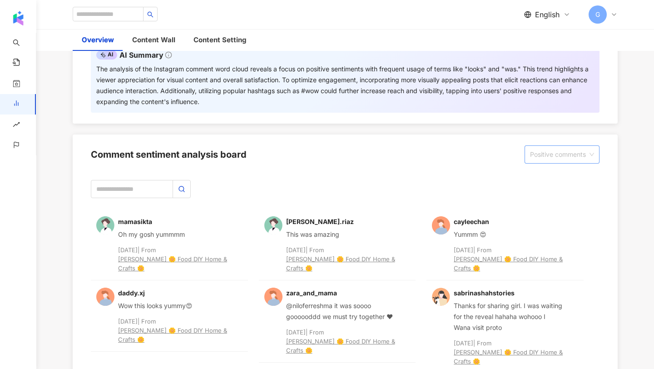
click at [540, 146] on span "Positive comments" at bounding box center [562, 154] width 64 height 17
click at [553, 158] on div "Negative comments" at bounding box center [562, 162] width 72 height 15
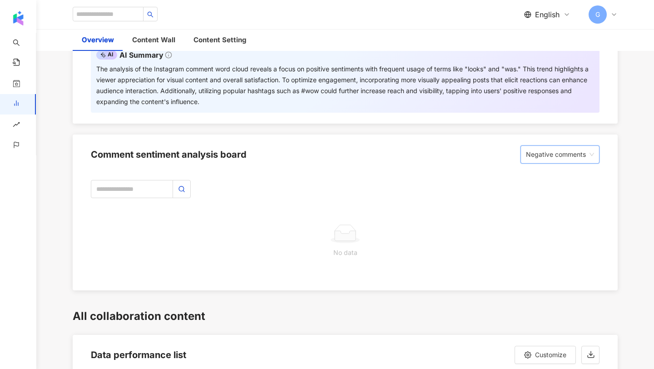
click at [558, 135] on div "Comment sentiment analysis board Negative comments Negative comments" at bounding box center [345, 152] width 545 height 35
click at [554, 146] on span "Negative comments" at bounding box center [560, 154] width 68 height 17
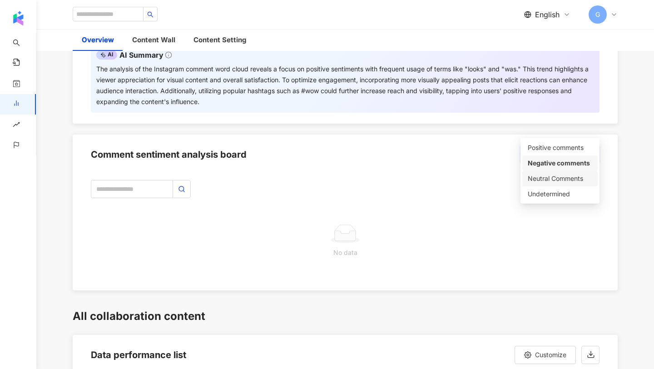
click at [547, 174] on div "Neutral Comments" at bounding box center [560, 179] width 65 height 10
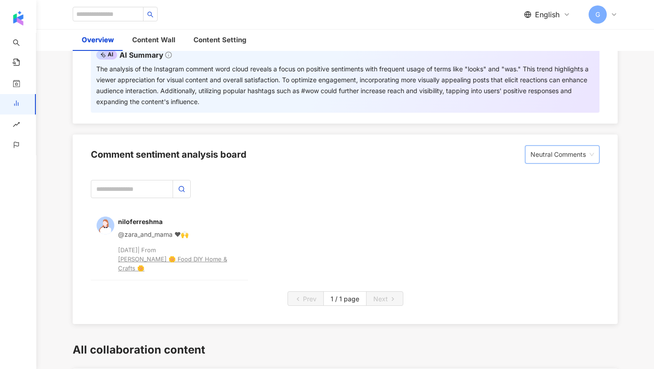
click at [534, 146] on span "Neutral Comments" at bounding box center [563, 154] width 64 height 17
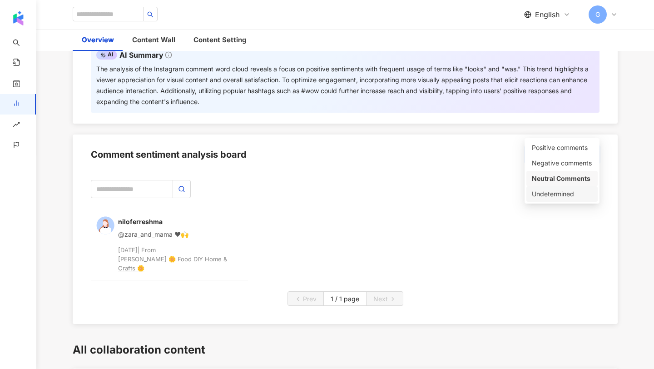
click at [540, 190] on div "Undetermined" at bounding box center [562, 194] width 60 height 10
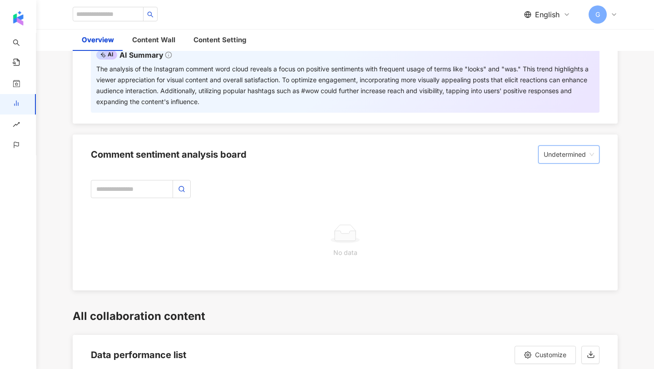
click at [550, 146] on span "Undetermined" at bounding box center [569, 154] width 50 height 17
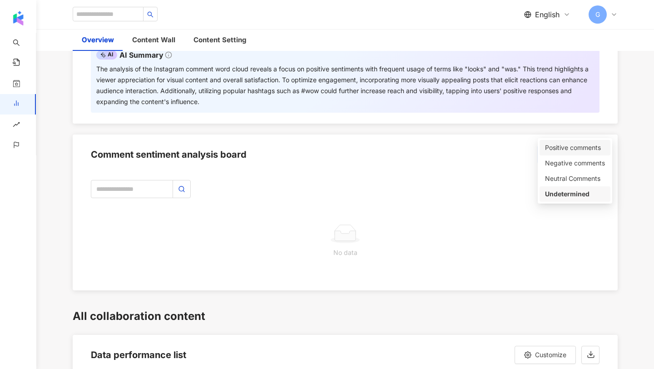
click at [553, 148] on div "Positive comments" at bounding box center [575, 148] width 60 height 10
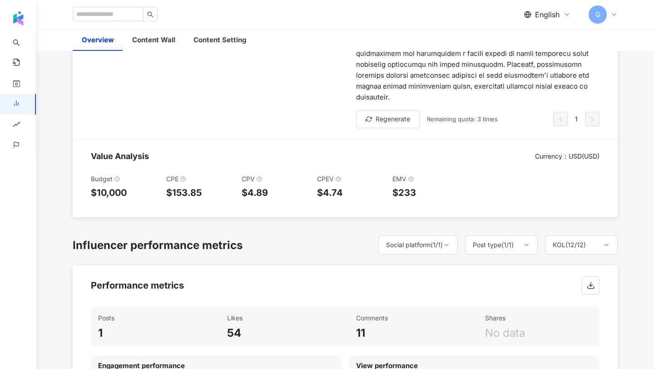
scroll to position [0, 0]
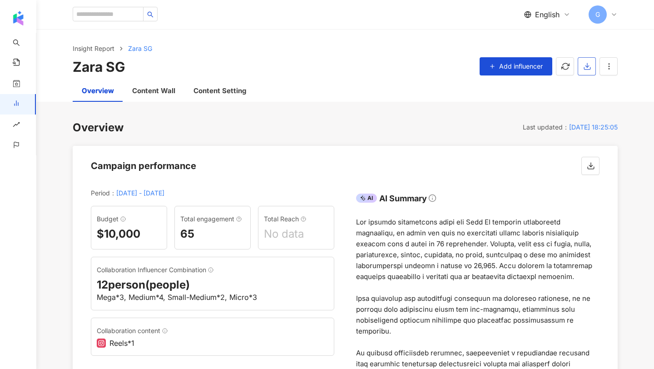
click at [584, 61] on span "button" at bounding box center [588, 66] width 8 height 10
click at [598, 95] on li "Export the PPT" at bounding box center [608, 88] width 56 height 18
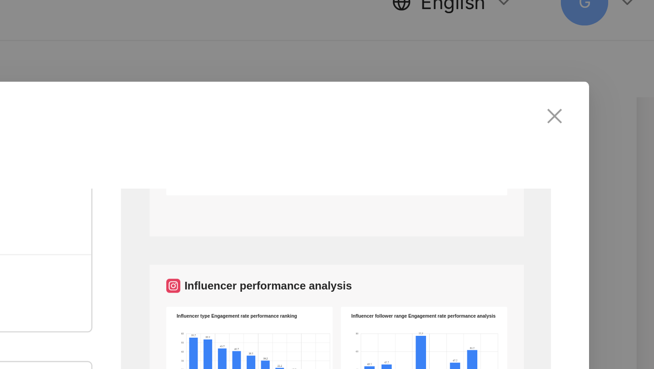
scroll to position [176, 0]
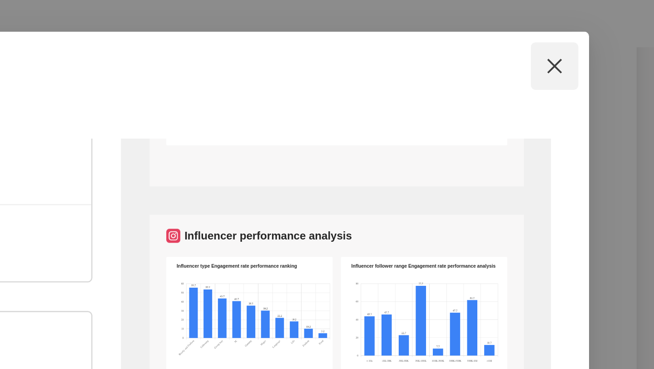
click at [585, 56] on icon "close" at bounding box center [586, 57] width 5 height 5
